Goal: Submit feedback/report problem: Submit feedback/report problem

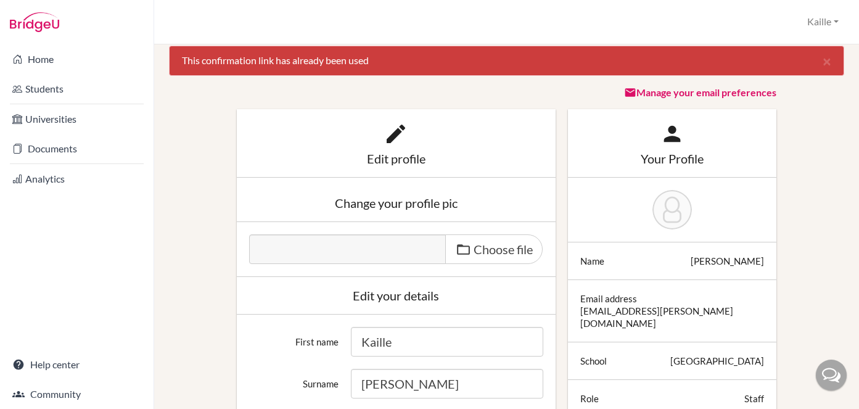
scroll to position [12, 0]
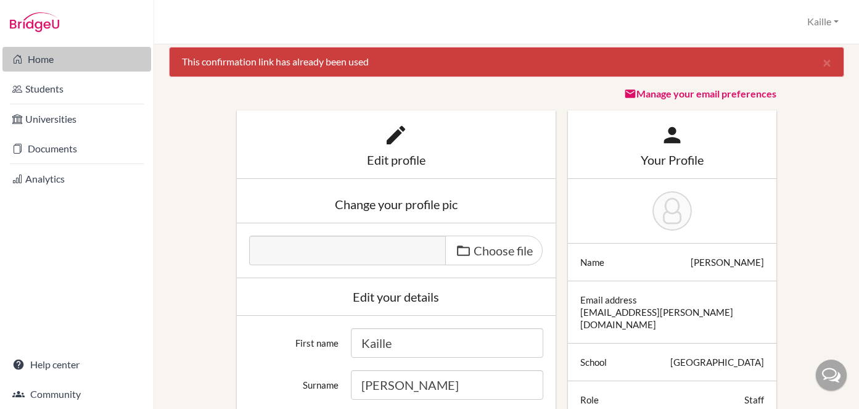
click at [53, 59] on link "Home" at bounding box center [76, 59] width 149 height 25
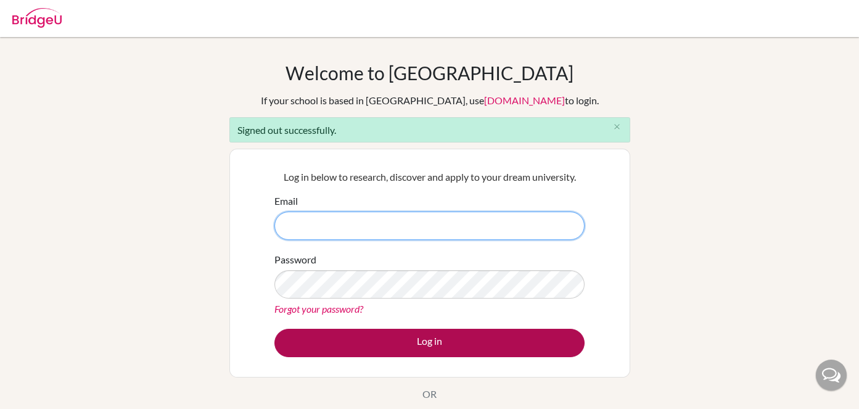
type input "[EMAIL_ADDRESS][PERSON_NAME][DOMAIN_NAME]"
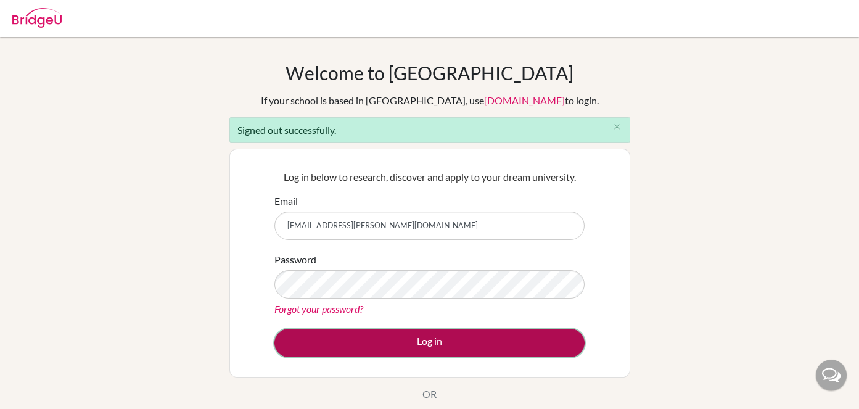
click at [469, 349] on button "Log in" at bounding box center [429, 343] width 310 height 28
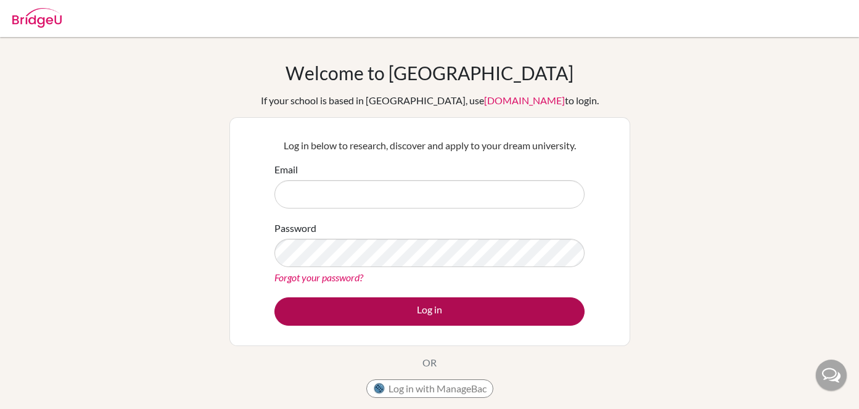
type input "kaille.kirkham@aobajapan.jp"
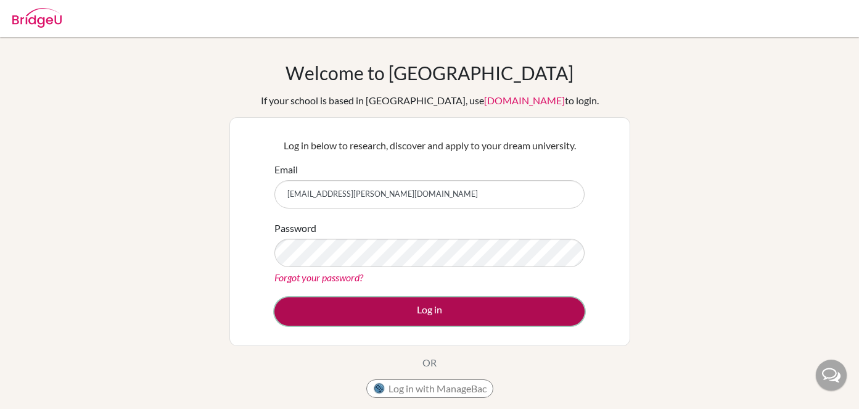
click at [455, 312] on button "Log in" at bounding box center [429, 311] width 310 height 28
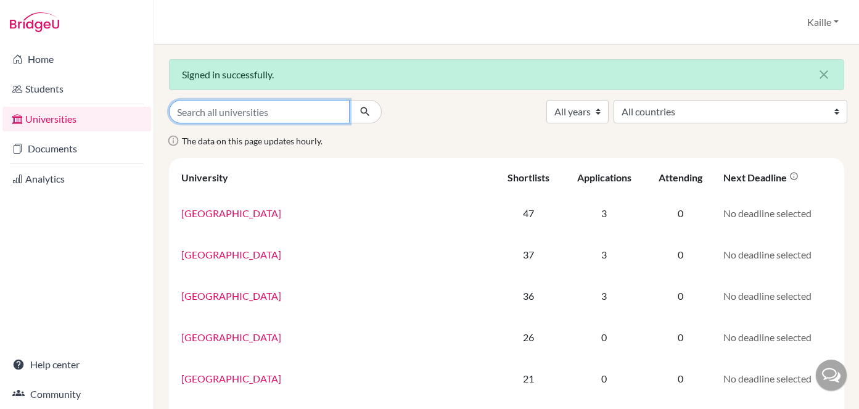
click at [302, 113] on input "Search all universities" at bounding box center [259, 111] width 181 height 23
type input "[GEOGRAPHIC_DATA][US_STATE]"
click at [349, 100] on button "submit" at bounding box center [365, 111] width 33 height 23
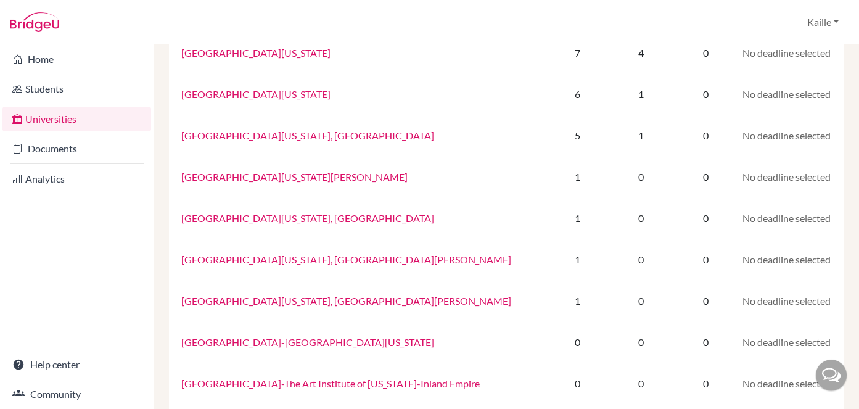
scroll to position [206, 0]
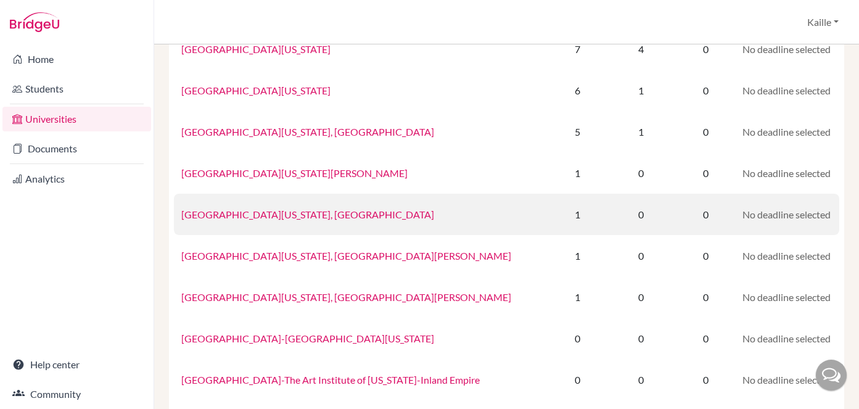
click at [308, 215] on link "[GEOGRAPHIC_DATA][US_STATE], [GEOGRAPHIC_DATA]" at bounding box center [307, 214] width 253 height 12
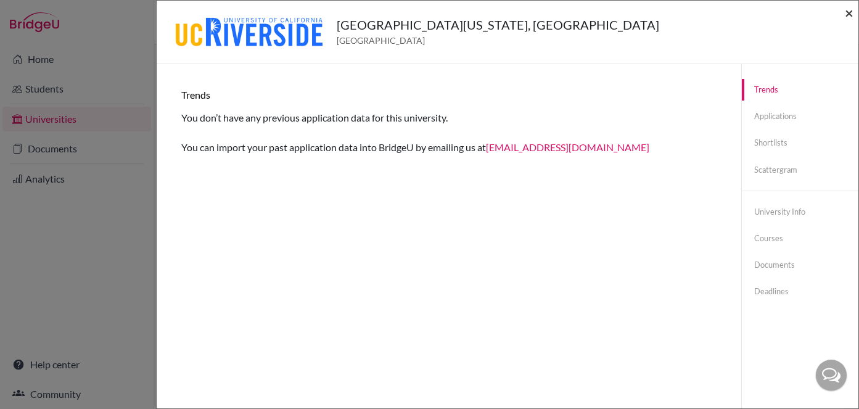
click at [850, 14] on span "×" at bounding box center [849, 13] width 9 height 18
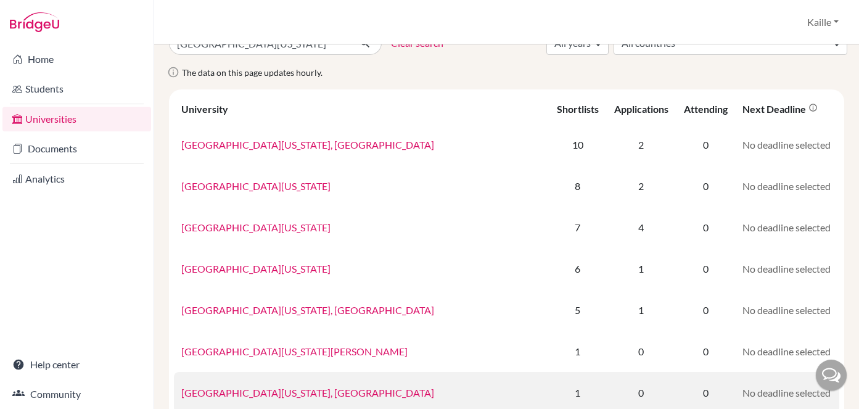
scroll to position [22, 0]
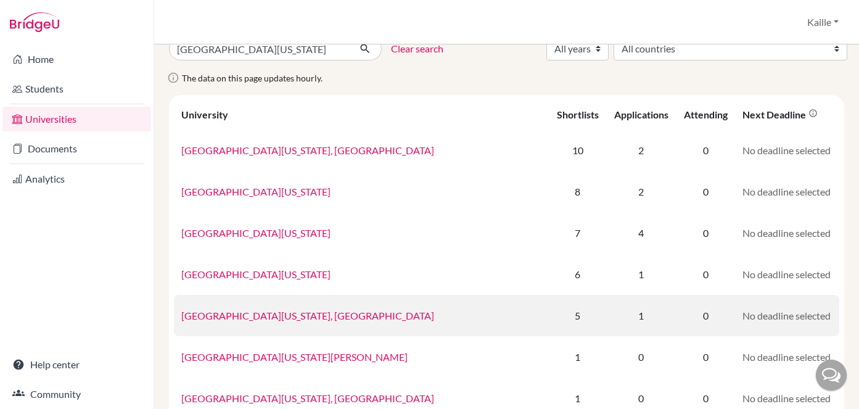
click at [310, 316] on link "[GEOGRAPHIC_DATA][US_STATE], [GEOGRAPHIC_DATA]" at bounding box center [307, 316] width 253 height 12
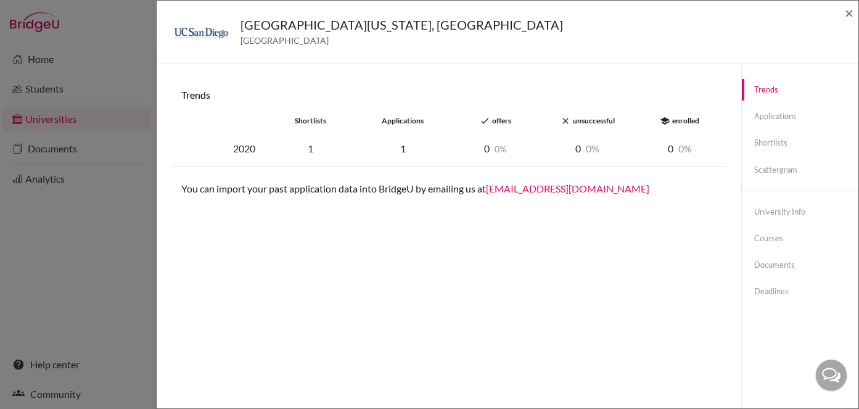
click at [207, 28] on img at bounding box center [200, 31] width 59 height 33
click at [365, 23] on h5 "[GEOGRAPHIC_DATA][US_STATE], [GEOGRAPHIC_DATA]" at bounding box center [402, 24] width 323 height 19
click at [786, 213] on link "University info" at bounding box center [800, 212] width 117 height 22
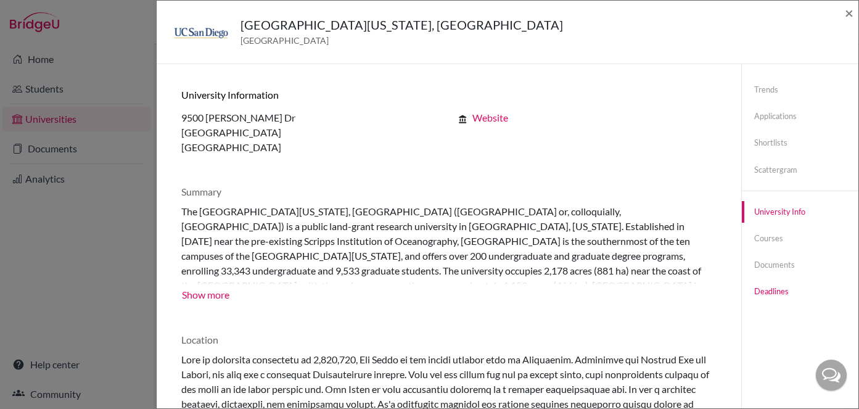
click at [785, 292] on link "Deadlines" at bounding box center [800, 292] width 117 height 22
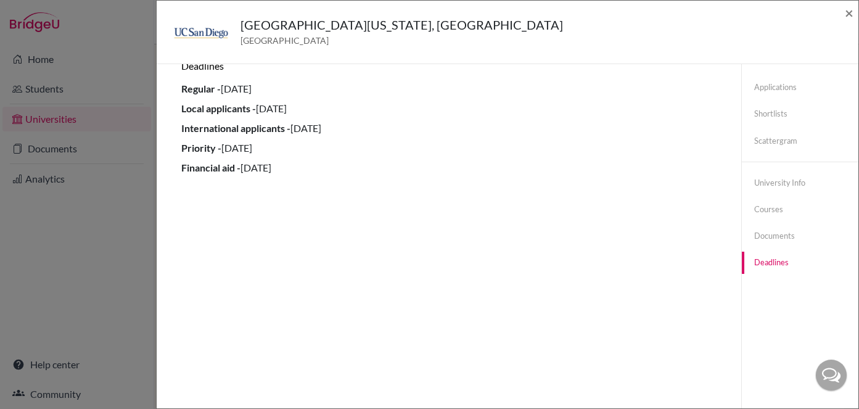
scroll to position [65, 0]
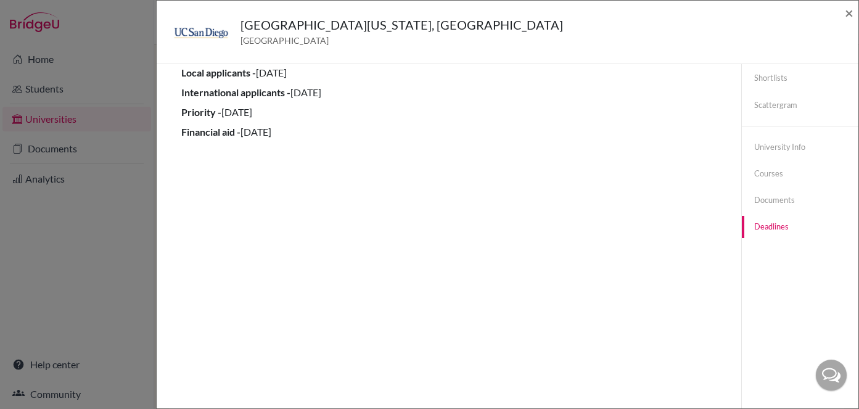
click at [839, 382] on div at bounding box center [831, 375] width 31 height 31
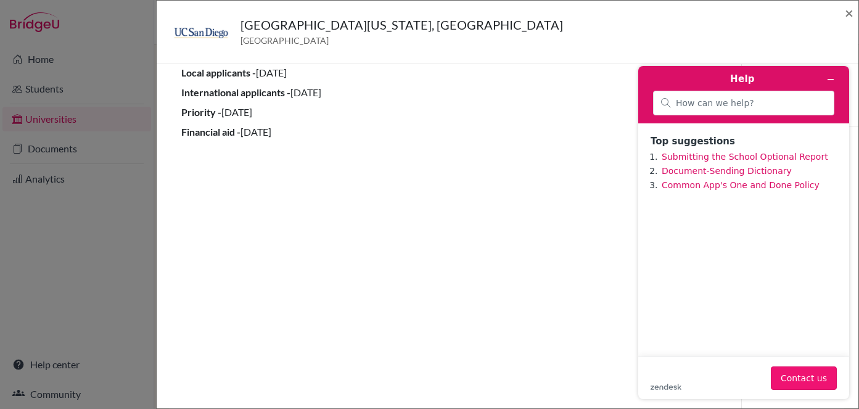
click at [803, 376] on button "Contact us" at bounding box center [804, 377] width 66 height 23
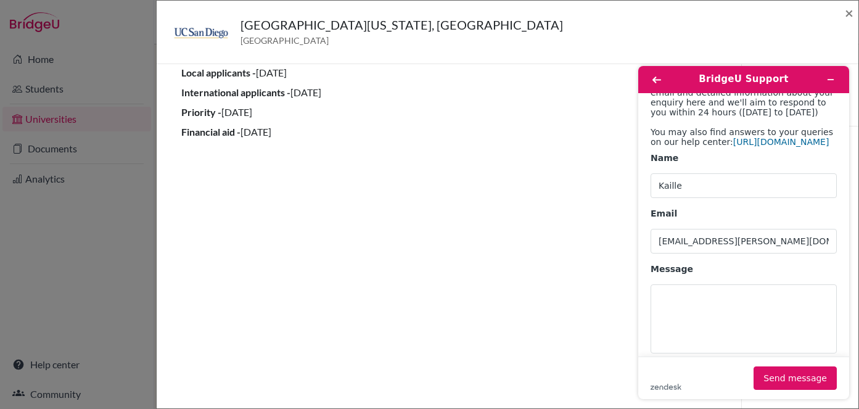
scroll to position [86, 0]
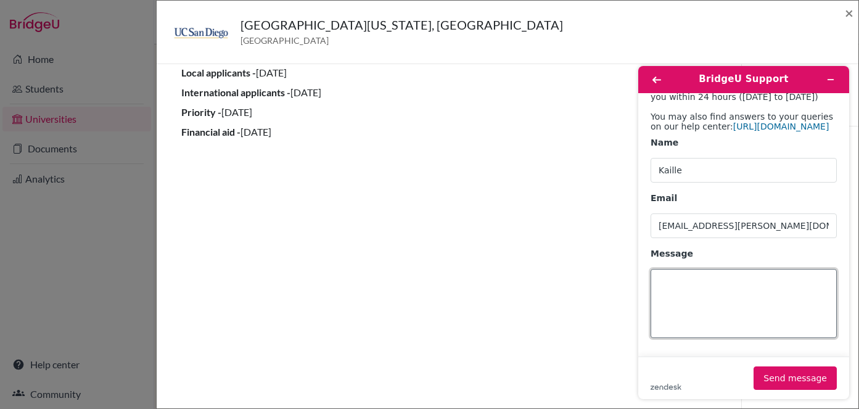
click at [760, 298] on textarea "Message" at bounding box center [744, 303] width 186 height 69
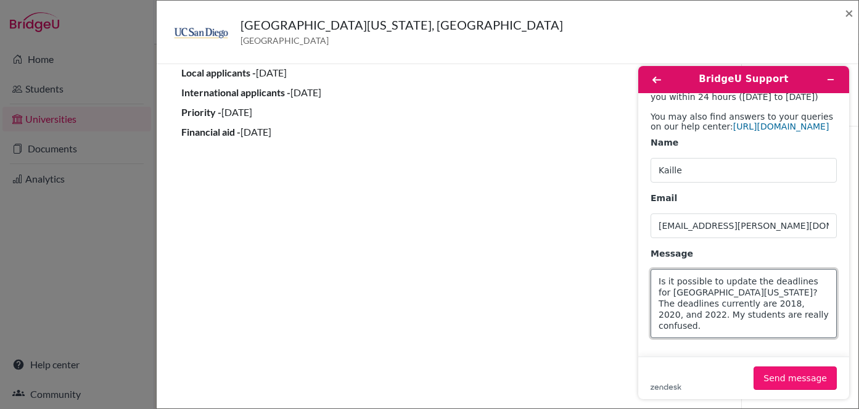
type textarea "Is it possible to update the deadlines for [GEOGRAPHIC_DATA][US_STATE]? The dea…"
click at [819, 385] on button "Send message" at bounding box center [795, 377] width 83 height 23
